Goal: Task Accomplishment & Management: Manage account settings

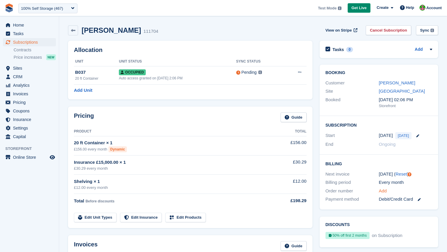
click at [384, 190] on link "Add" at bounding box center [382, 191] width 8 height 7
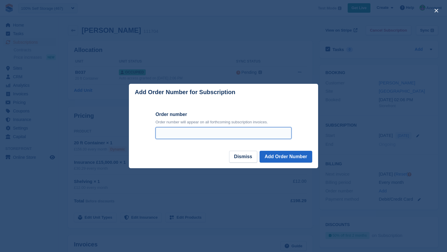
click at [191, 131] on input "Order number" at bounding box center [223, 133] width 136 height 12
type input "***"
click at [303, 163] on footer "Dismiss Add Order Number" at bounding box center [223, 159] width 189 height 17
click at [303, 160] on button "Add Order Number" at bounding box center [285, 157] width 53 height 12
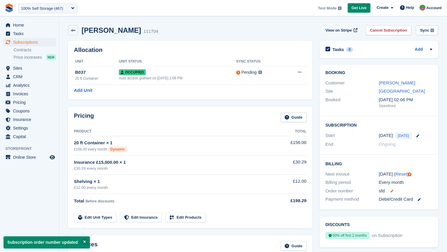
click at [392, 190] on icon at bounding box center [391, 191] width 3 height 3
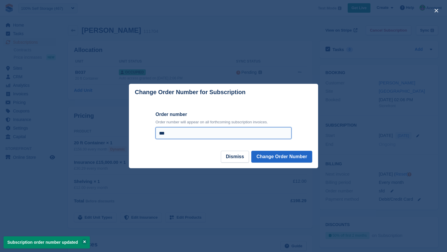
click at [228, 134] on input "***" at bounding box center [223, 133] width 136 height 12
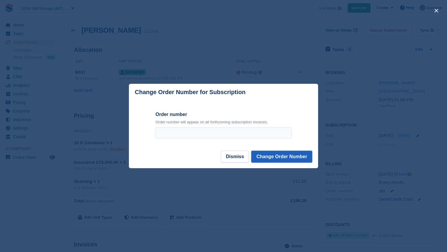
click at [272, 157] on button "Change Order Number" at bounding box center [281, 157] width 61 height 12
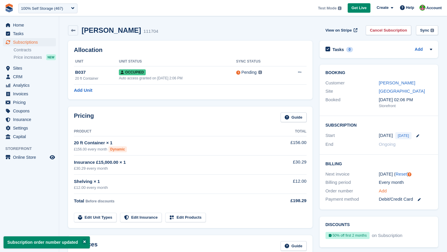
click at [383, 191] on link "Add" at bounding box center [382, 191] width 8 height 7
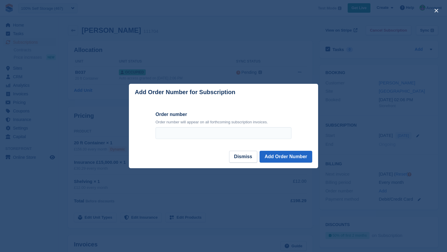
drag, startPoint x: 237, startPoint y: 93, endPoint x: 135, endPoint y: 95, distance: 101.4
click at [135, 95] on header "Add Order Number for Subscription" at bounding box center [223, 92] width 189 height 17
copy p "Add Order Number for Subscription"
click at [321, 57] on div at bounding box center [223, 126] width 447 height 252
